Goal: Task Accomplishment & Management: Manage account settings

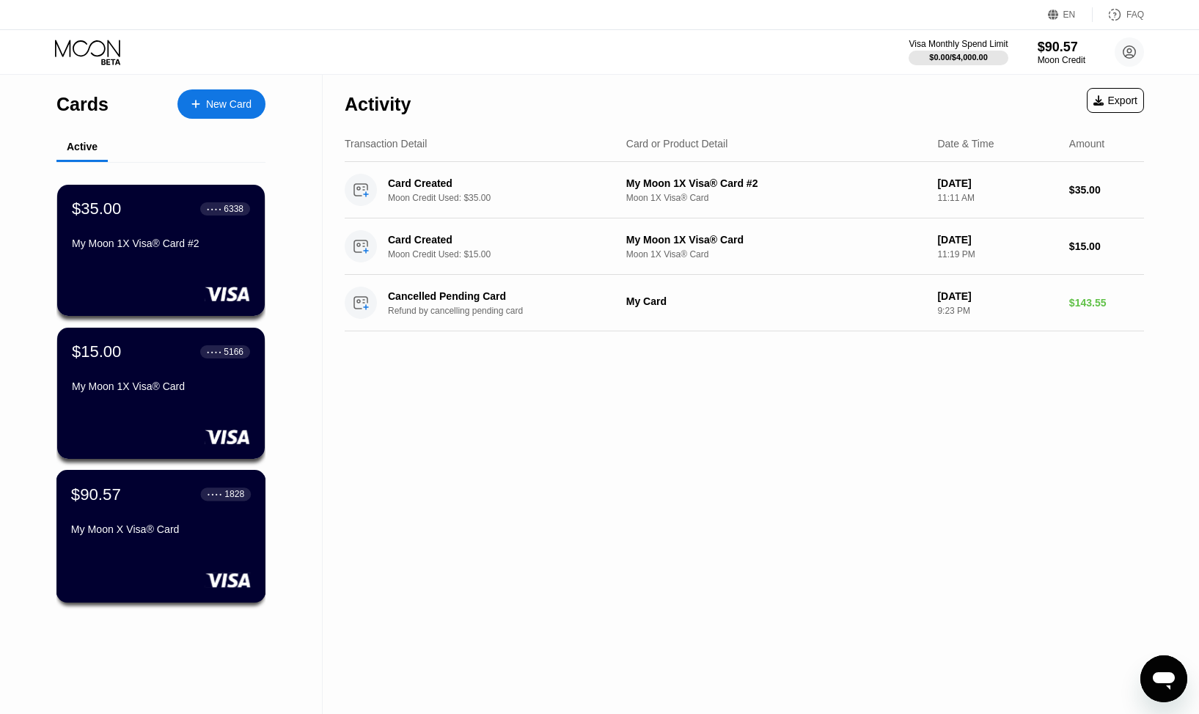
click at [164, 504] on div "$90.57 ● ● ● ● 1828" at bounding box center [161, 494] width 180 height 19
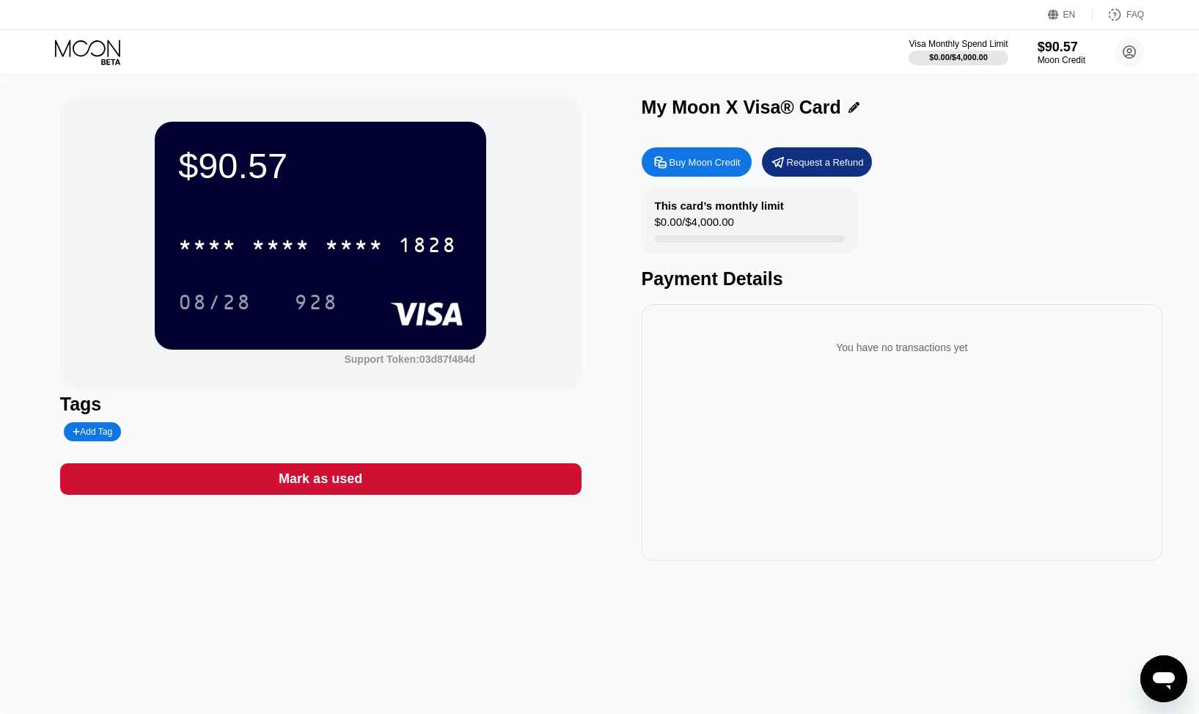
click at [449, 240] on div "1828" at bounding box center [427, 246] width 59 height 23
click at [539, 115] on div "$90.57 4513 6500 2750 1828 08/28 928 Support Token: 03d87f484d" at bounding box center [320, 243] width 521 height 293
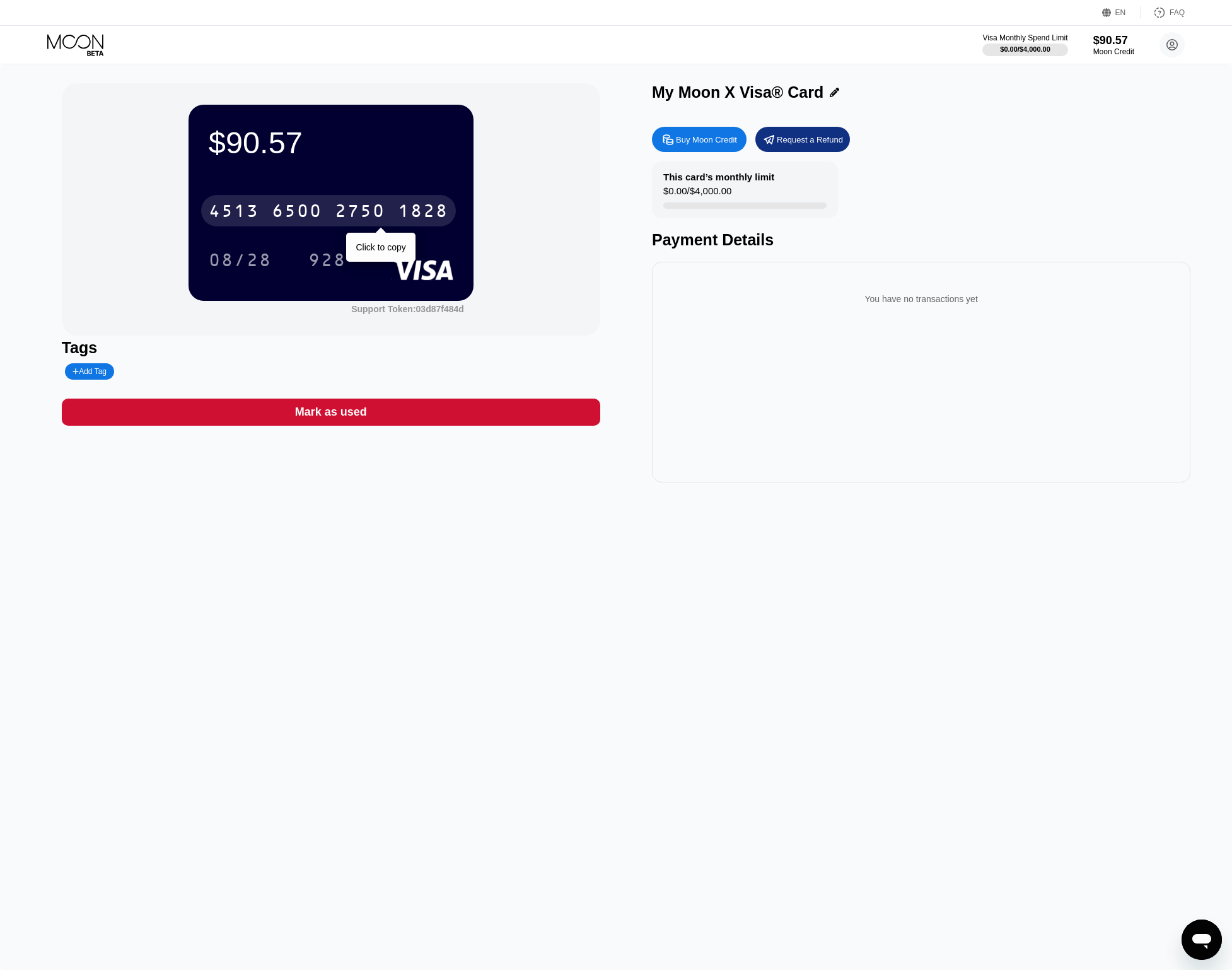
click at [270, 212] on div "[CREDIT_CARD_NUMBER]" at bounding box center [328, 211] width 254 height 32
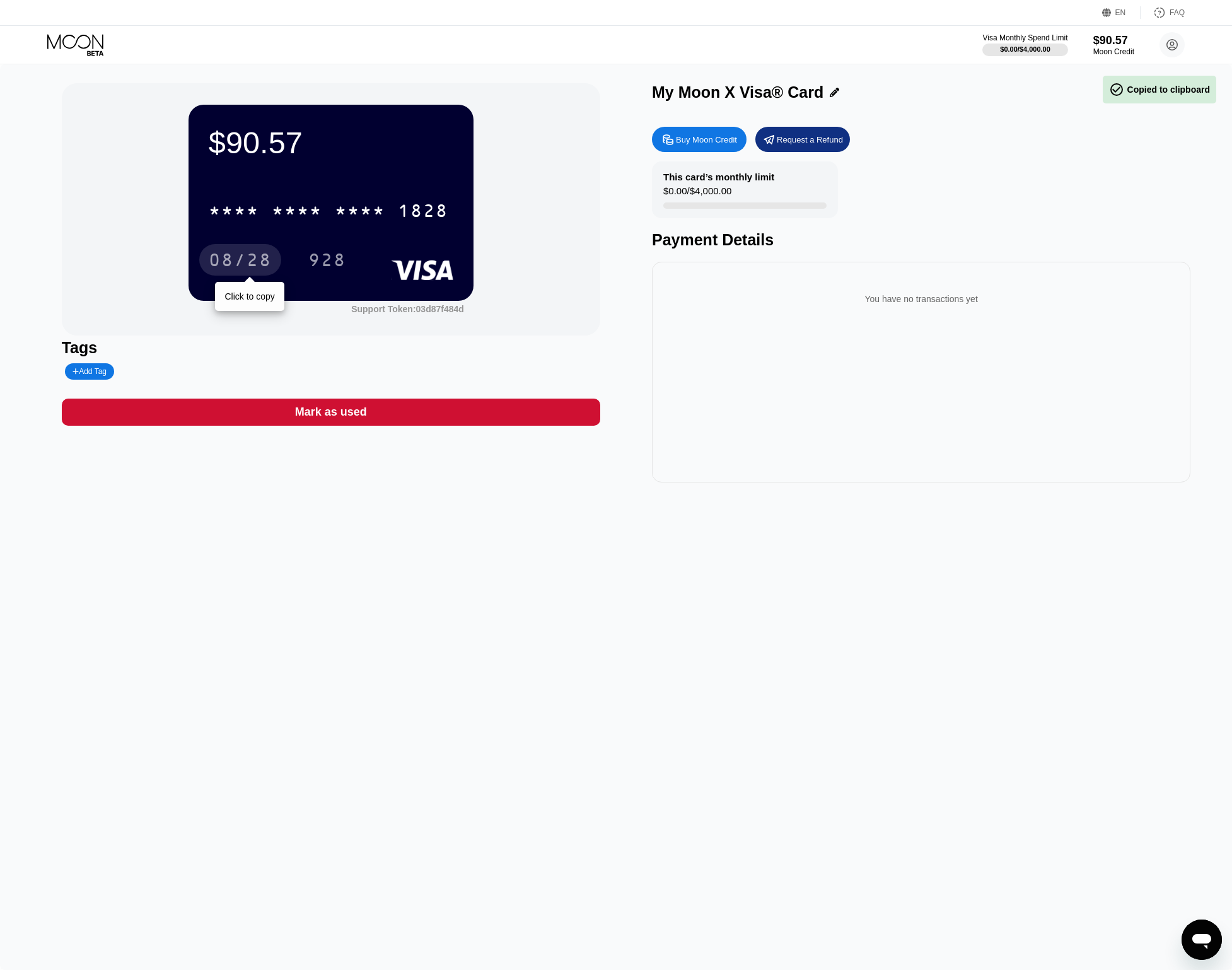
click at [257, 262] on div "08/28" at bounding box center [240, 261] width 63 height 20
drag, startPoint x: 329, startPoint y: 266, endPoint x: 40, endPoint y: 299, distance: 290.9
click at [328, 265] on div "928" at bounding box center [328, 261] width 38 height 20
click at [870, 386] on div "You have no transactions yet" at bounding box center [921, 371] width 538 height 221
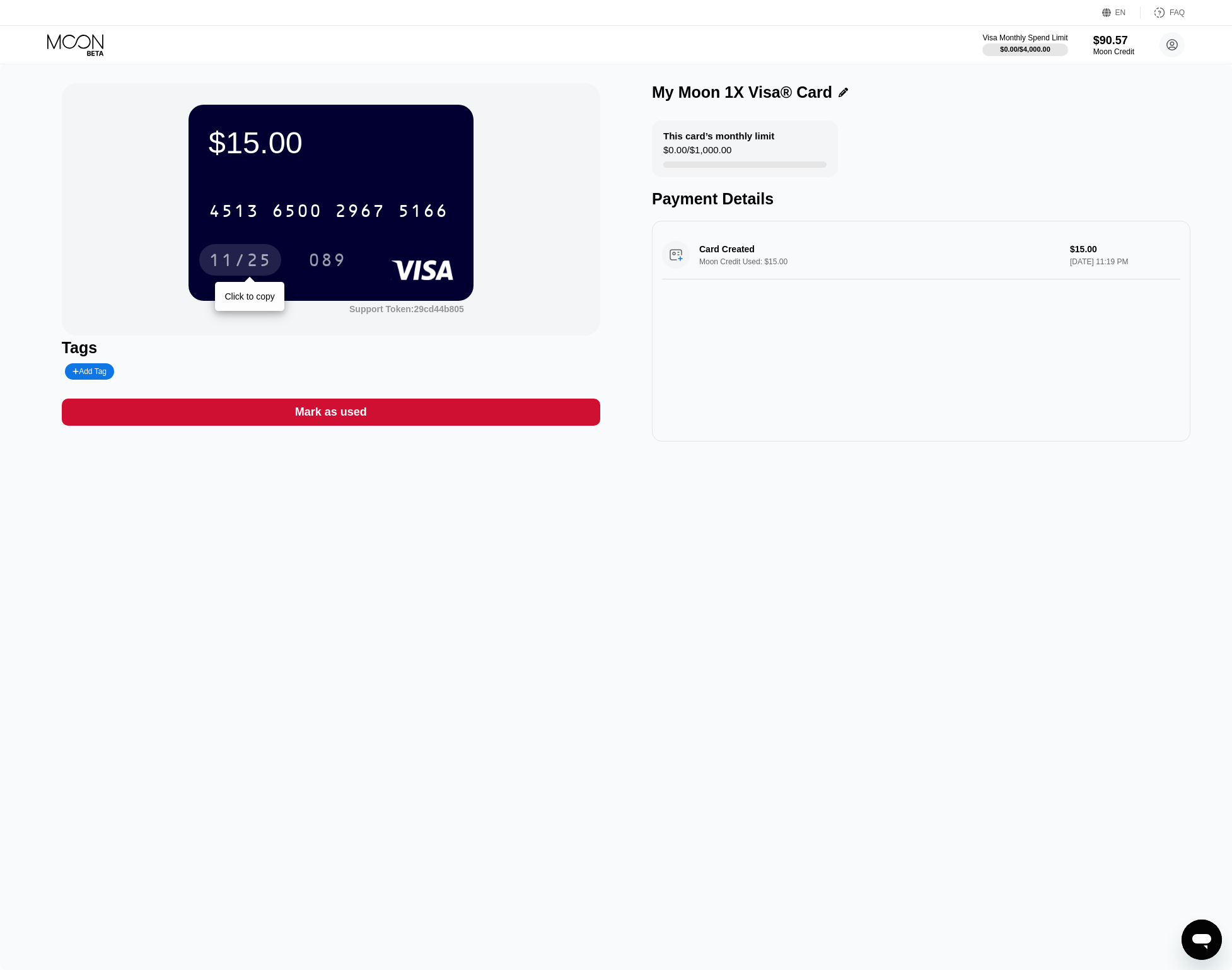
click at [254, 253] on div "11/25" at bounding box center [240, 260] width 82 height 32
click at [327, 251] on div "089" at bounding box center [328, 260] width 57 height 32
